Goal: Transaction & Acquisition: Register for event/course

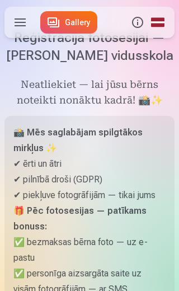
scroll to position [35, 0]
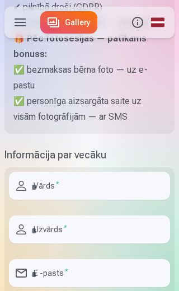
click at [65, 200] on input "text" at bounding box center [89, 186] width 161 height 28
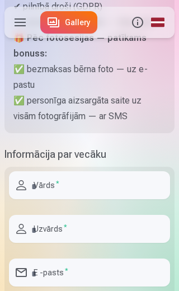
scroll to position [206, 0]
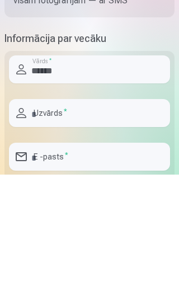
type input "******"
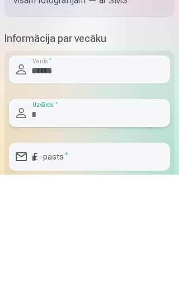
click at [89, 215] on input "text" at bounding box center [89, 229] width 161 height 28
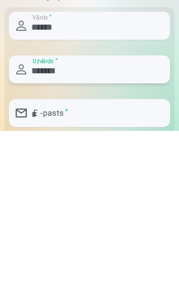
type input "*******"
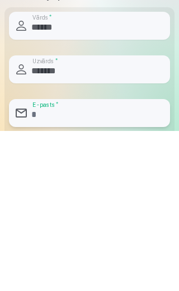
click at [100, 259] on input "email" at bounding box center [89, 273] width 161 height 28
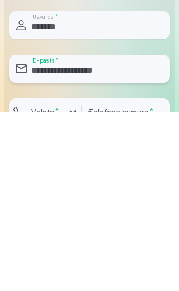
type input "**********"
click at [78, 284] on div "button" at bounding box center [72, 290] width 13 height 13
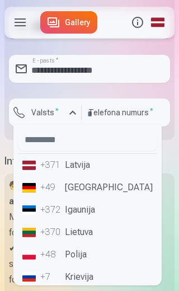
click at [93, 176] on li "+371 Latvija" at bounding box center [87, 165] width 139 height 22
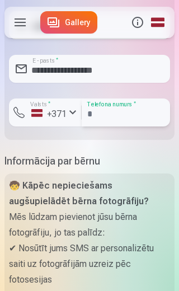
click at [110, 126] on input "number" at bounding box center [126, 112] width 88 height 28
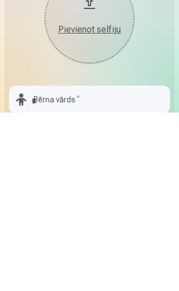
type input "********"
click at [105, 264] on input "text" at bounding box center [89, 278] width 161 height 28
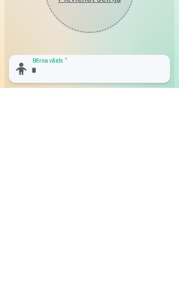
scroll to position [657, 0]
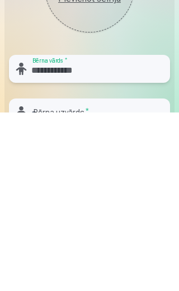
type input "**********"
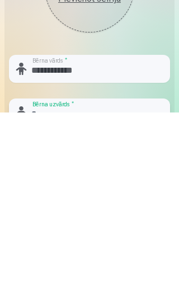
click at [83, 277] on input "text" at bounding box center [89, 291] width 161 height 28
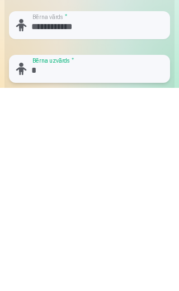
scroll to position [701, 0]
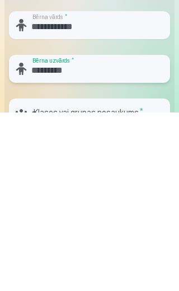
type input "*********"
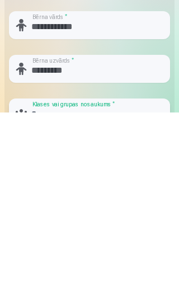
click at [121, 277] on input "text" at bounding box center [89, 291] width 161 height 28
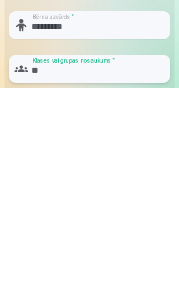
scroll to position [744, 0]
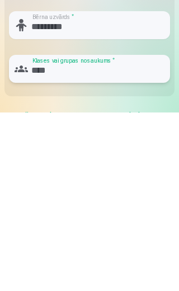
type input "****"
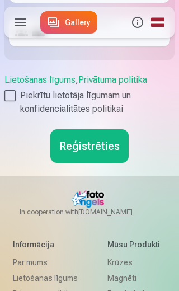
scroll to position [961, 0]
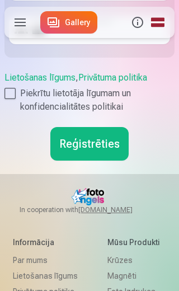
click at [108, 161] on button "Reģistrēties" at bounding box center [89, 144] width 78 height 34
click at [80, 151] on button "Reģistrēties" at bounding box center [89, 144] width 78 height 34
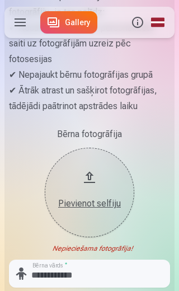
scroll to position [631, 0]
click at [94, 205] on button "Pievienot selfiju" at bounding box center [89, 192] width 89 height 89
click at [91, 210] on div "Pievienot selfiju" at bounding box center [89, 203] width 67 height 13
click at [97, 206] on button "Pievienot selfiju" at bounding box center [89, 192] width 89 height 89
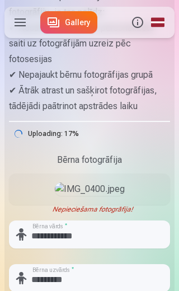
click at [102, 196] on img at bounding box center [90, 188] width 70 height 13
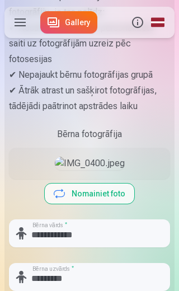
click at [79, 170] on img at bounding box center [90, 163] width 70 height 13
click at [90, 170] on img at bounding box center [90, 163] width 70 height 13
click at [106, 170] on img at bounding box center [90, 163] width 70 height 13
click at [84, 204] on button "Nomainiet foto" at bounding box center [89, 193] width 89 height 20
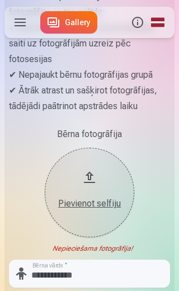
click at [97, 210] on div "Pievienot selfiju" at bounding box center [89, 203] width 67 height 13
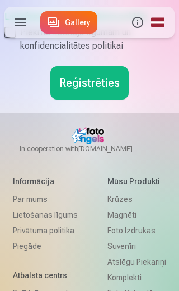
click at [92, 100] on button "Reģistrēties" at bounding box center [89, 83] width 78 height 34
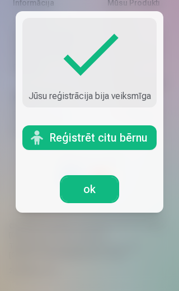
scroll to position [18, 0]
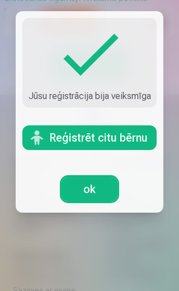
click at [139, 131] on button "Reģistrēt citu bērnu" at bounding box center [89, 137] width 134 height 25
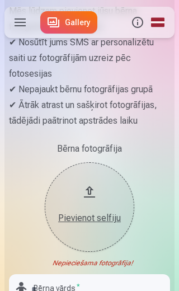
scroll to position [617, 0]
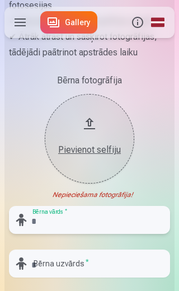
click at [53, 234] on input "text" at bounding box center [89, 220] width 161 height 28
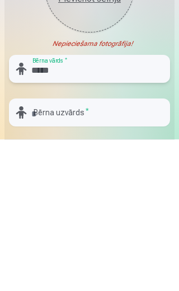
type input "*****"
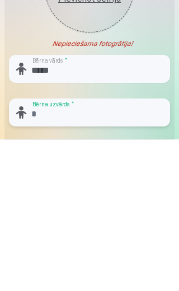
click at [84, 250] on input "text" at bounding box center [89, 264] width 161 height 28
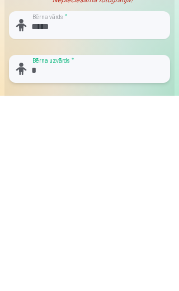
scroll to position [701, 0]
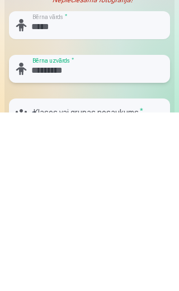
type input "*********"
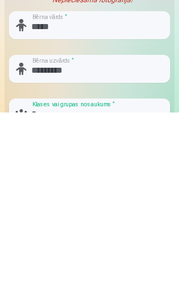
click at [72, 277] on input "text" at bounding box center [89, 291] width 161 height 28
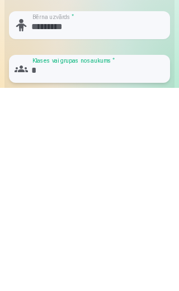
scroll to position [744, 0]
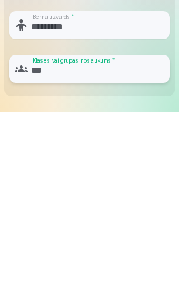
type input "***"
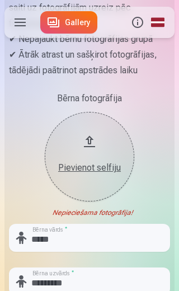
scroll to position [666, 0]
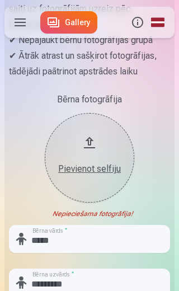
click at [87, 173] on button "Pievienot selfiju" at bounding box center [89, 157] width 89 height 89
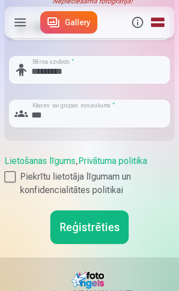
scroll to position [878, 0]
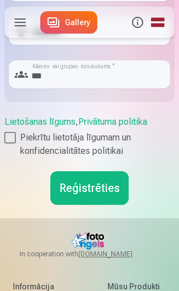
click at [98, 205] on button "Reģistrēties" at bounding box center [89, 188] width 78 height 34
click at [97, 205] on button "Reģistrēties" at bounding box center [89, 188] width 78 height 34
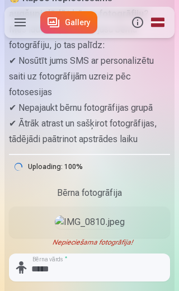
scroll to position [598, 0]
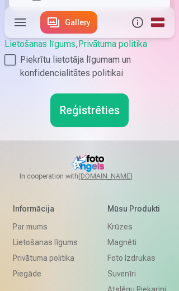
click at [94, 127] on button "Reģistrēties" at bounding box center [89, 110] width 78 height 34
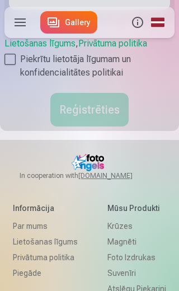
scroll to position [18, 0]
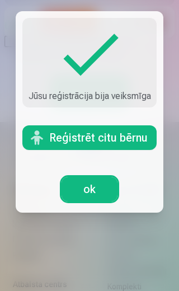
click at [98, 188] on link "ok" at bounding box center [90, 189] width 56 height 25
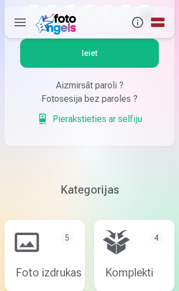
scroll to position [197, 0]
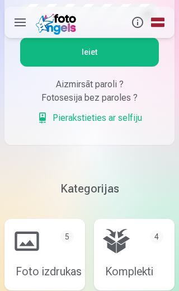
click at [135, 115] on link "Pierakstieties ar selfiju" at bounding box center [89, 117] width 105 height 13
